Goal: Task Accomplishment & Management: Use online tool/utility

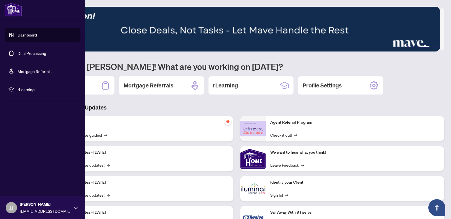
click at [21, 38] on link "Dashboard" at bounding box center [27, 35] width 19 height 5
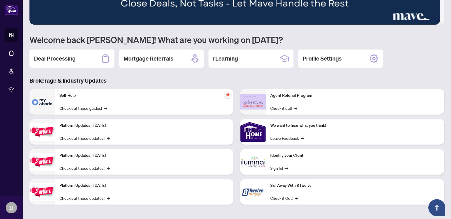
scroll to position [27, 0]
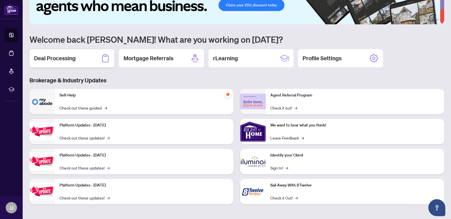
click at [98, 59] on div "Deal Processing" at bounding box center [71, 58] width 85 height 18
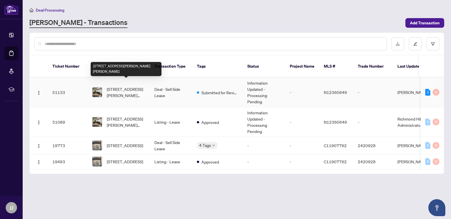
click at [138, 89] on span "[STREET_ADDRESS][PERSON_NAME][PERSON_NAME]" at bounding box center [126, 92] width 39 height 12
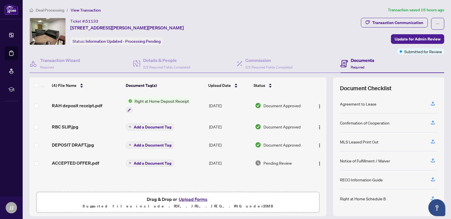
click at [135, 103] on span "Right at Home Deposit Receipt" at bounding box center [161, 101] width 59 height 6
click at [145, 131] on span "Right at Home Deposit Receipt" at bounding box center [160, 129] width 59 height 6
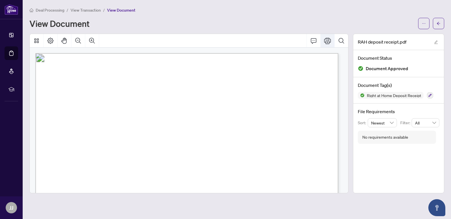
click at [328, 42] on icon "Print" at bounding box center [327, 40] width 7 height 7
